Goal: Transaction & Acquisition: Purchase product/service

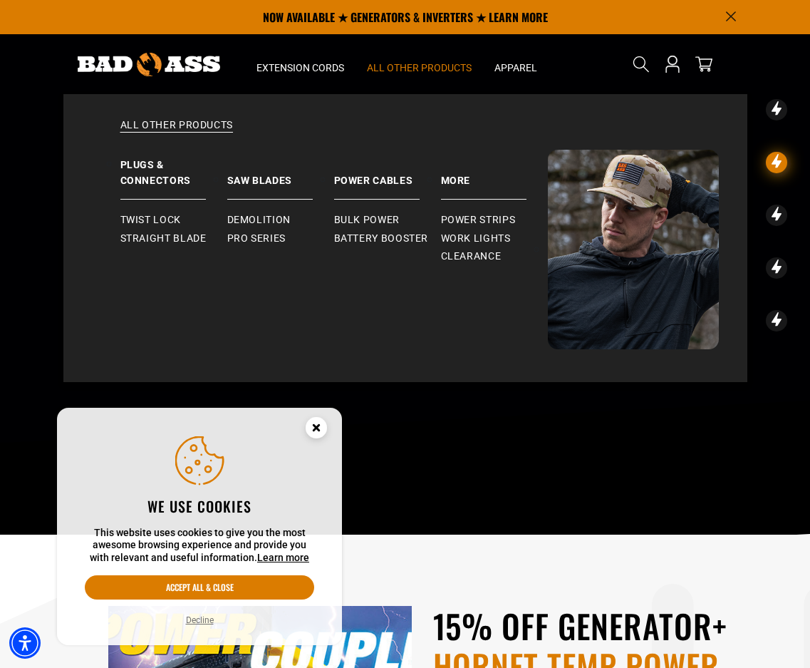
click at [403, 67] on span "All Other Products" at bounding box center [419, 67] width 105 height 13
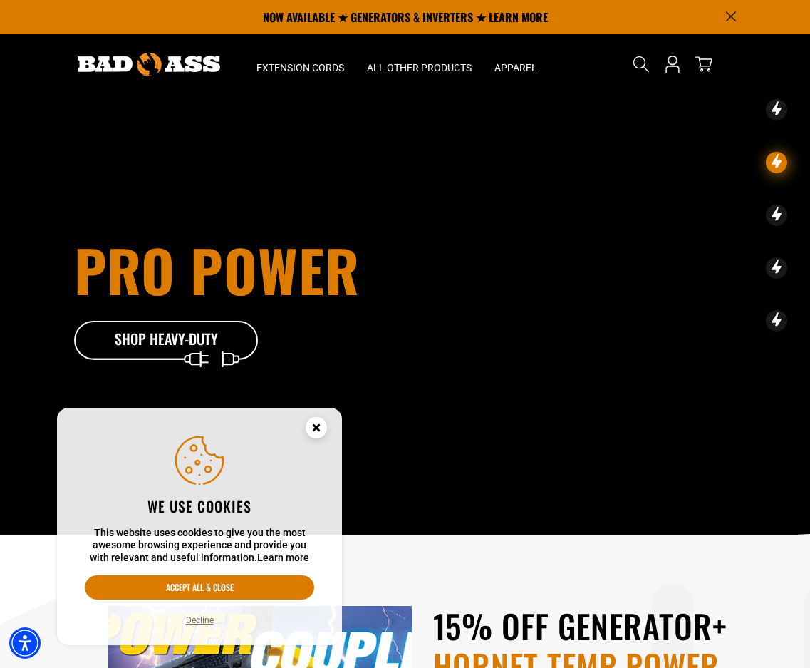
click at [315, 422] on circle "Close this option" at bounding box center [316, 427] width 21 height 21
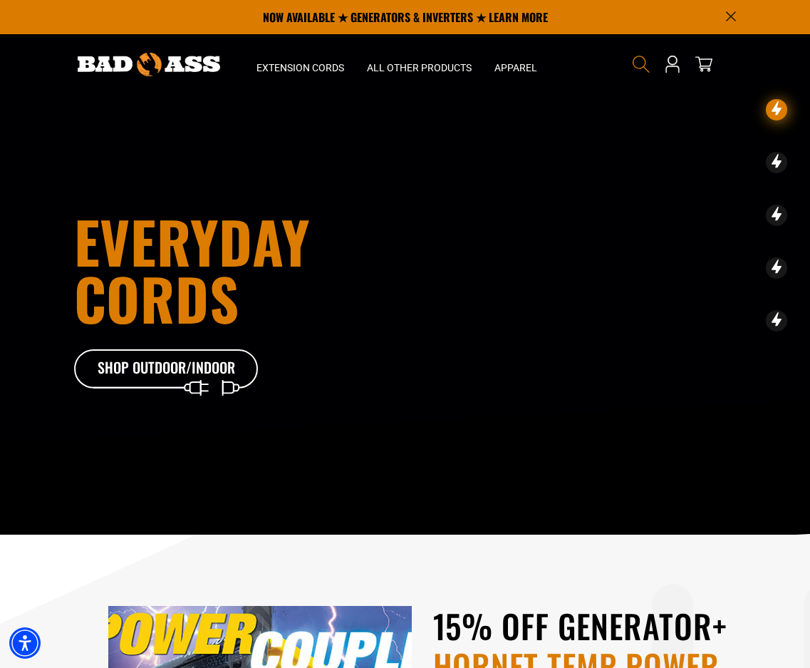
click at [635, 62] on icon "Search" at bounding box center [641, 64] width 19 height 19
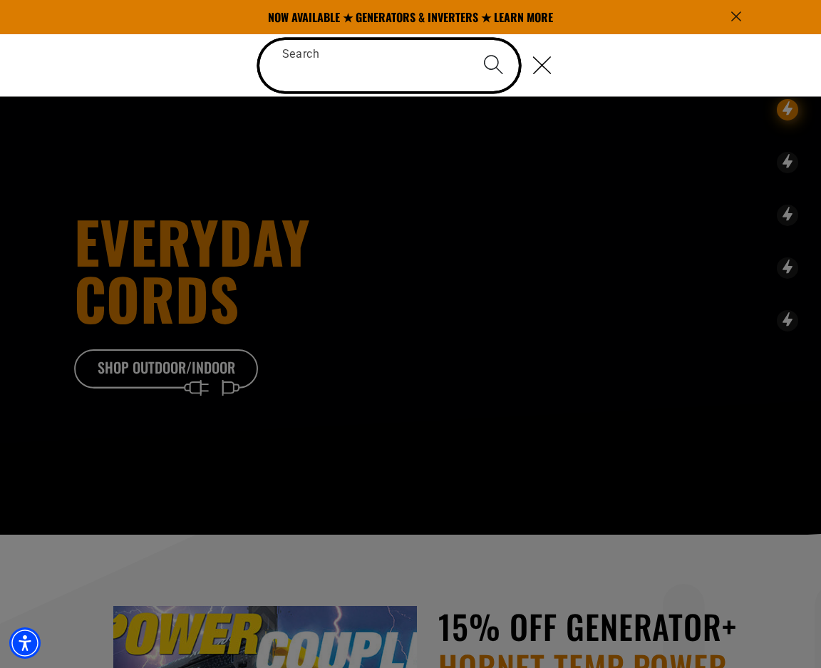
paste input "**********"
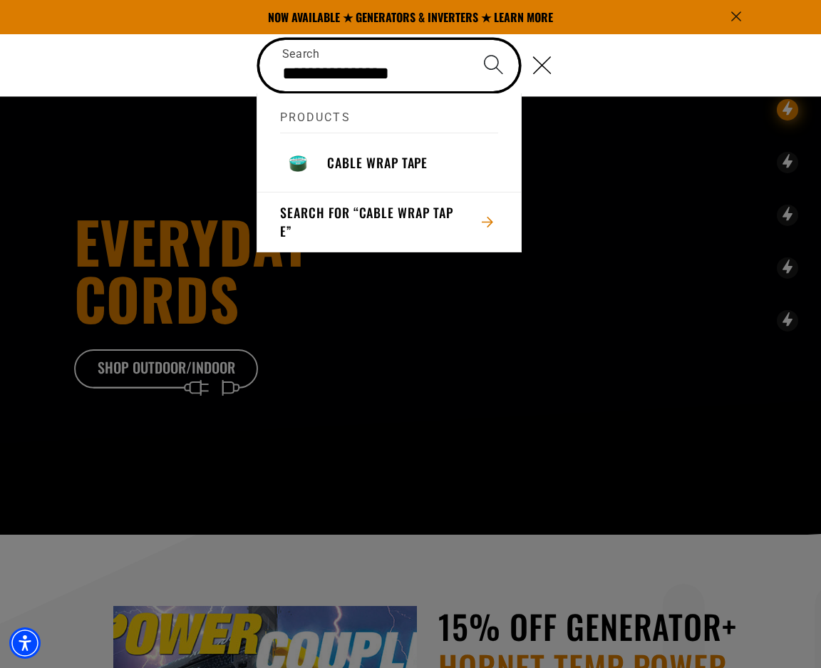
type input "**********"
click at [469, 40] on button "Search" at bounding box center [494, 65] width 50 height 50
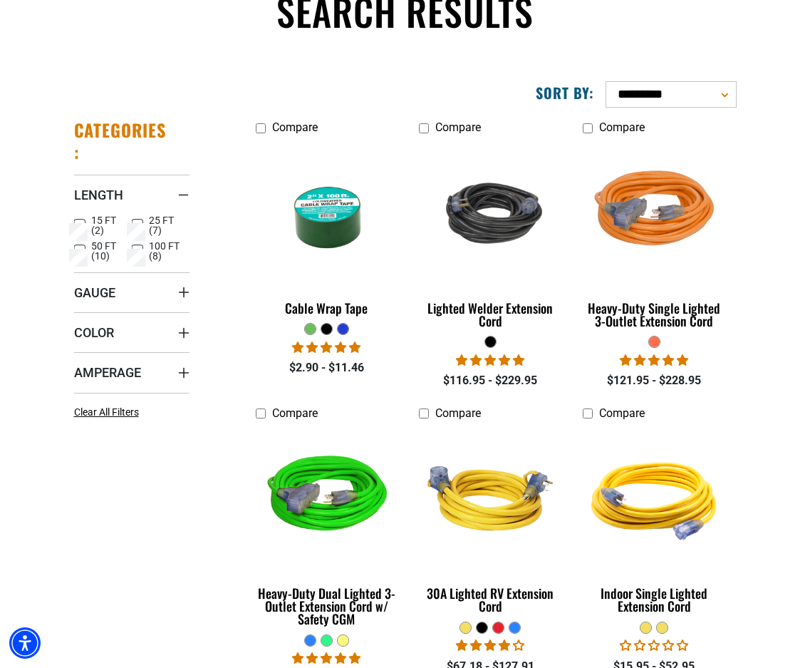
scroll to position [142, 0]
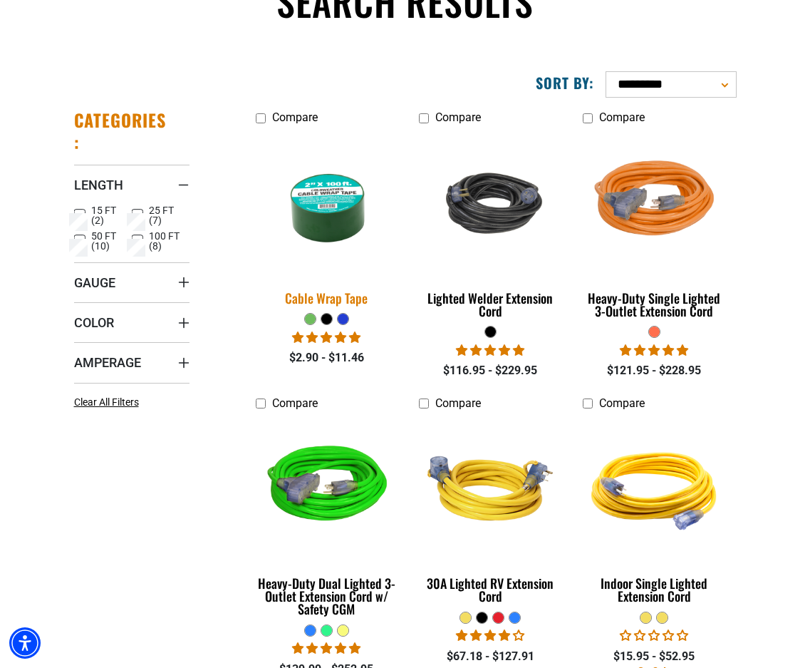
click at [321, 296] on div "Cable Wrap Tape" at bounding box center [327, 297] width 142 height 13
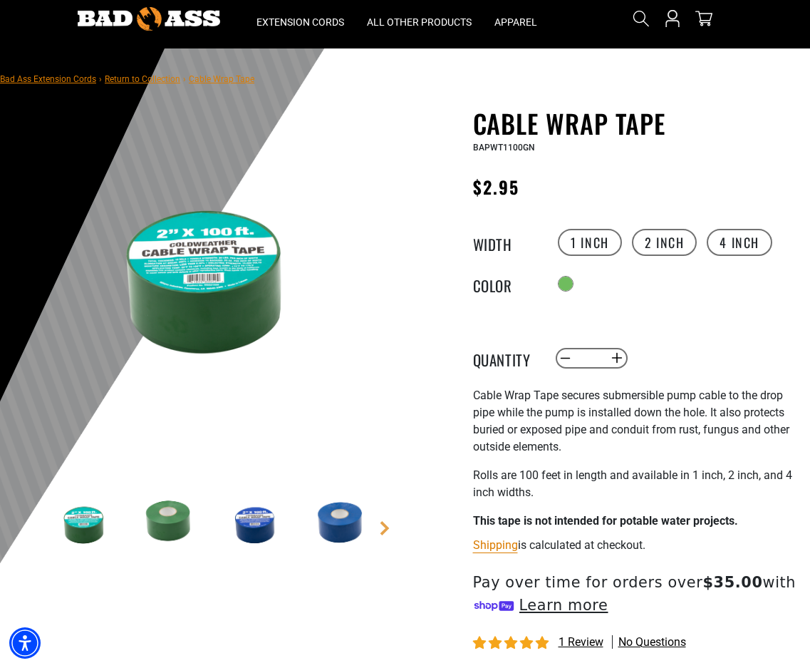
scroll to position [71, 0]
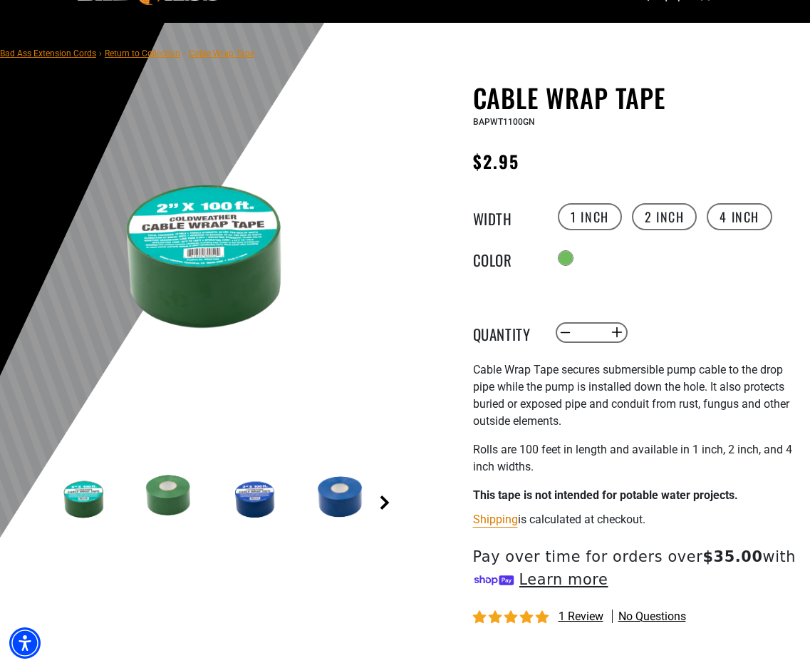
click at [378, 503] on link "Next" at bounding box center [385, 502] width 14 height 14
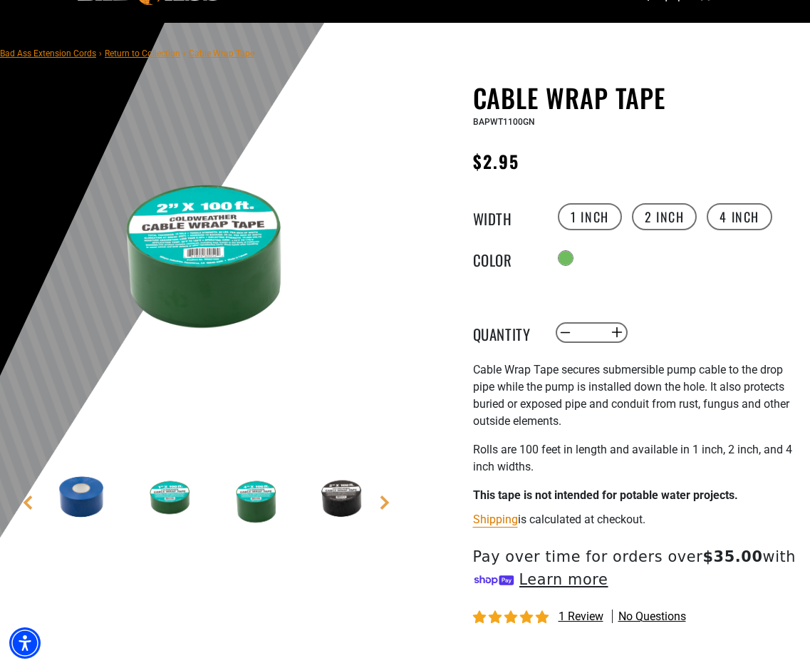
click at [339, 502] on img at bounding box center [342, 496] width 83 height 83
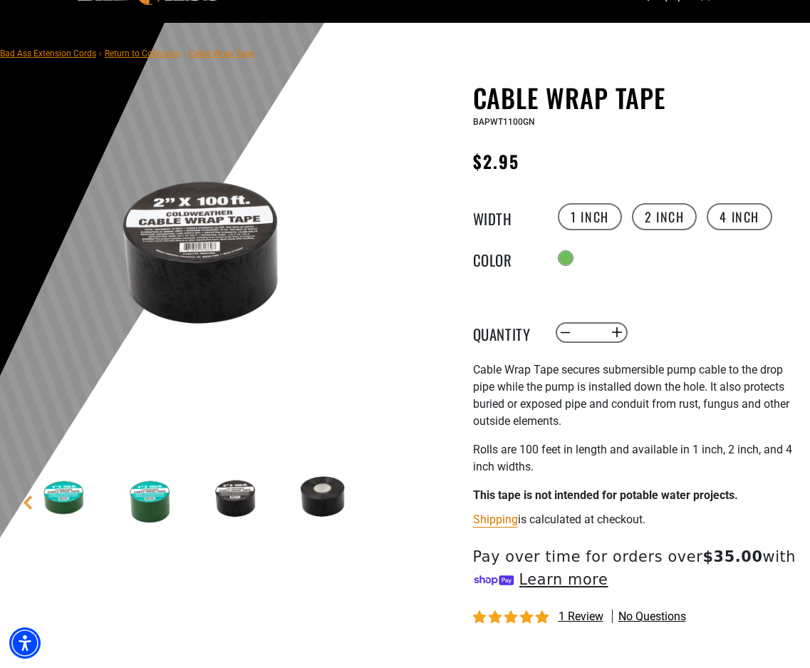
click at [237, 244] on img at bounding box center [202, 245] width 321 height 321
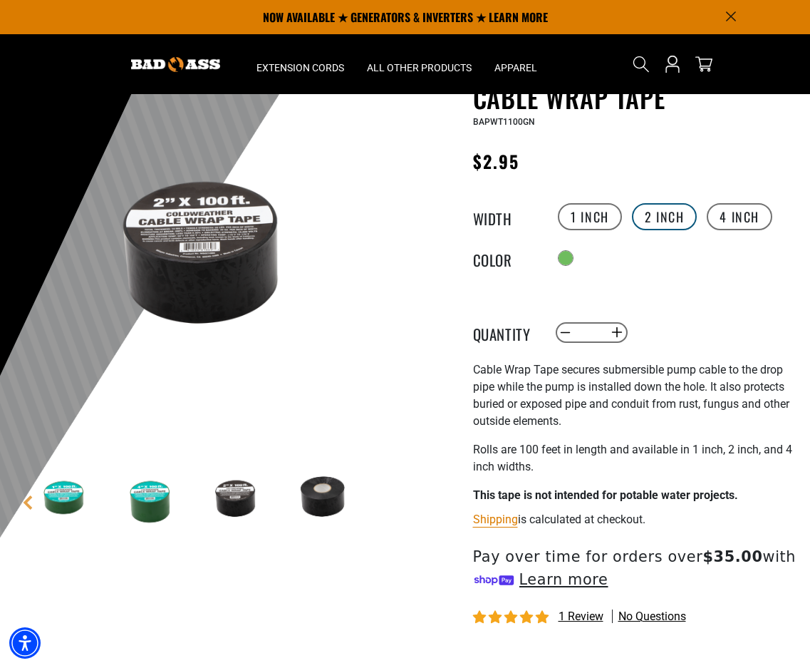
click at [641, 217] on label "2 inch" at bounding box center [665, 216] width 66 height 27
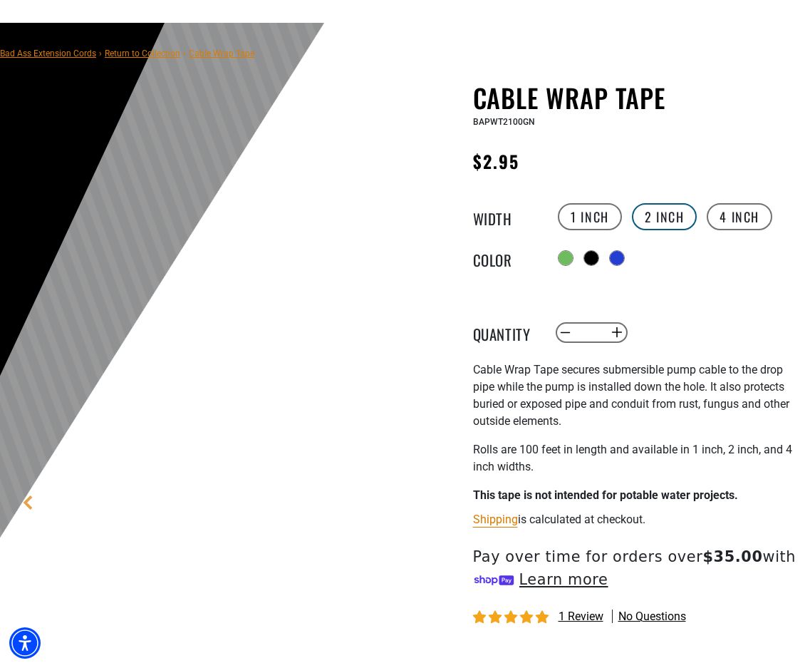
scroll to position [142, 0]
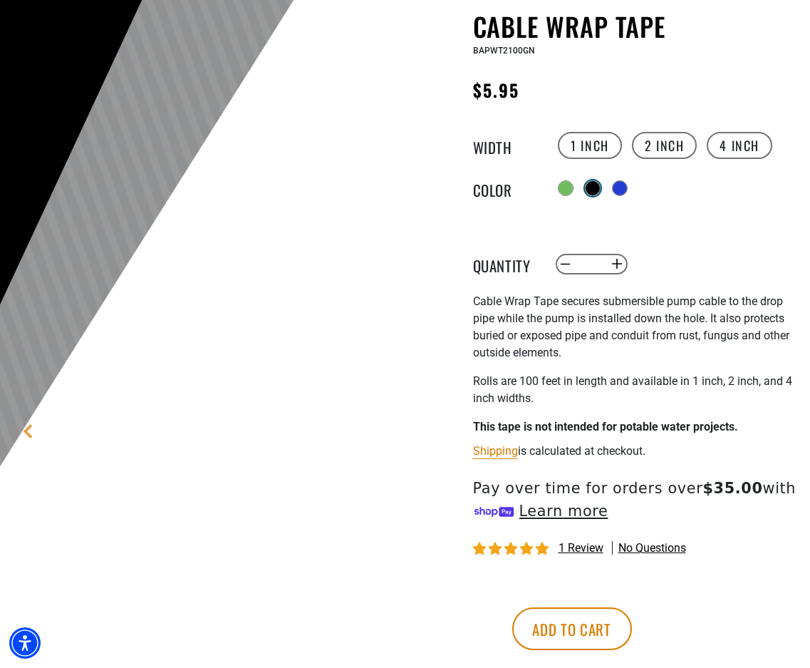
click at [595, 190] on div "Translation missing: en.products.product.variant_sold_out_or_unavailable" at bounding box center [593, 188] width 14 height 14
